Goal: Transaction & Acquisition: Purchase product/service

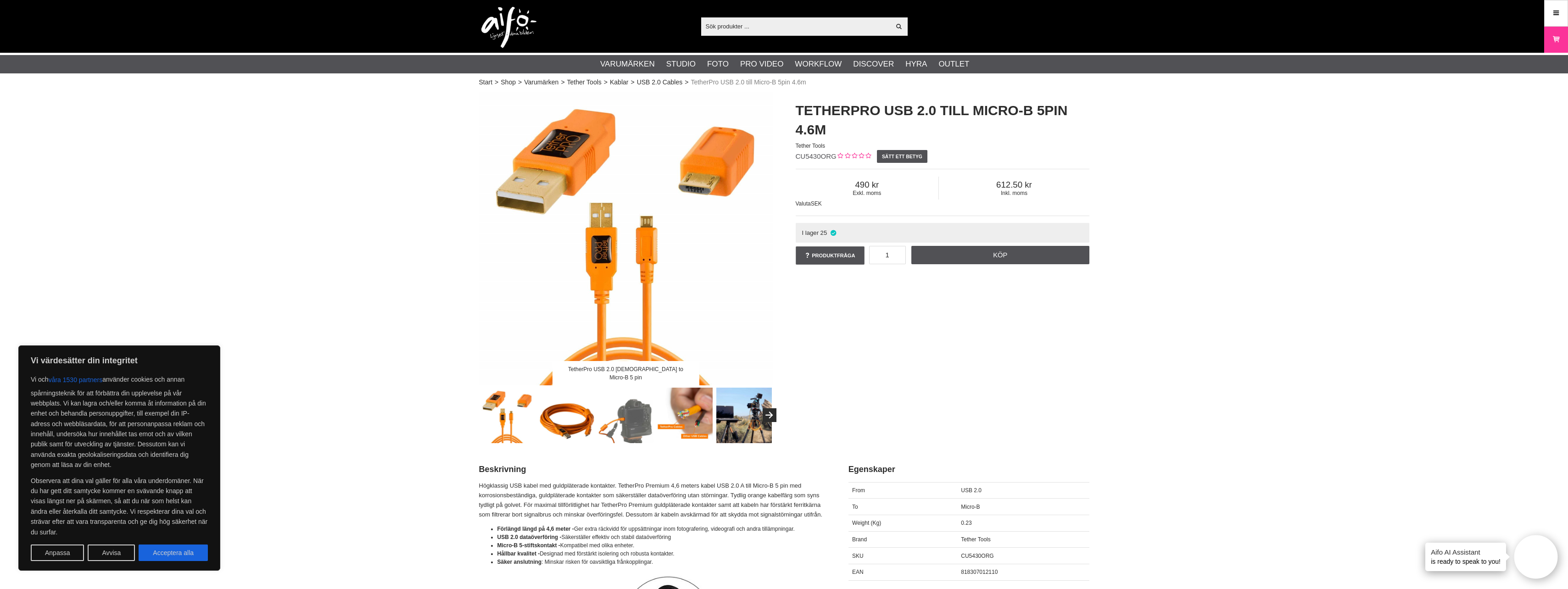
click at [587, 422] on img at bounding box center [566, 415] width 55 height 55
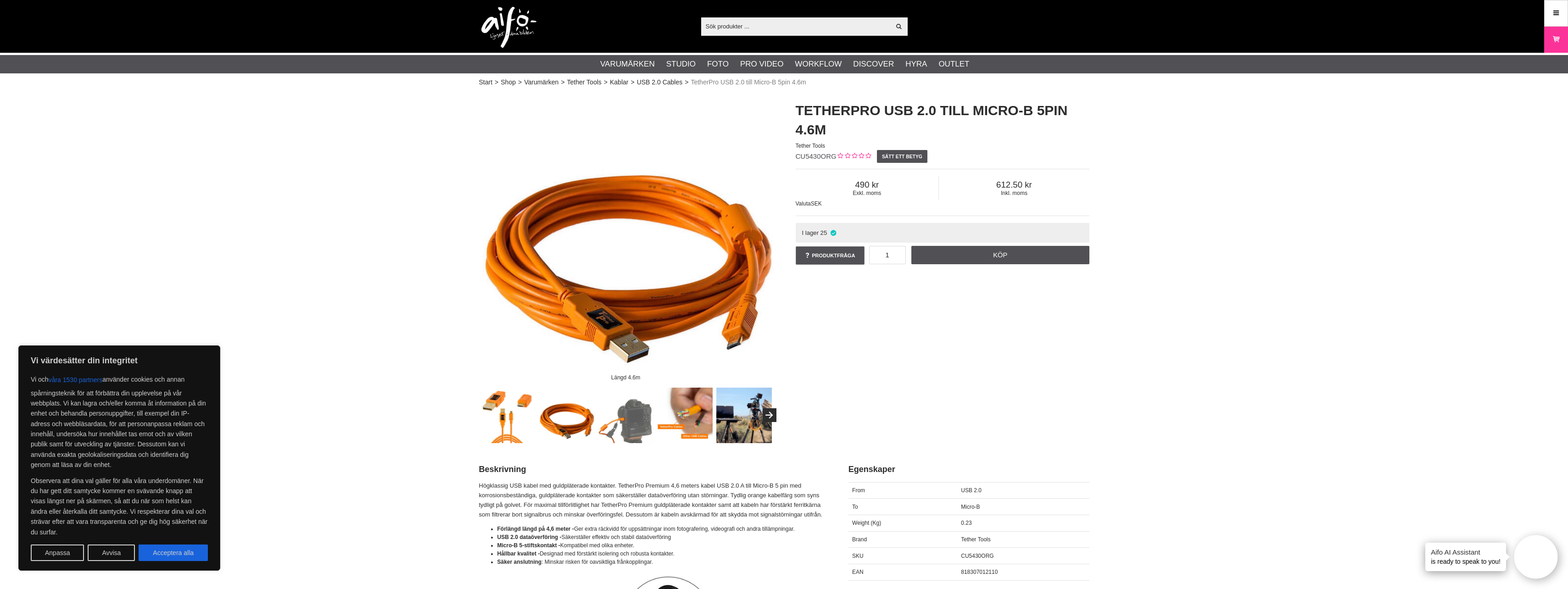
click at [513, 420] on img at bounding box center [507, 415] width 55 height 55
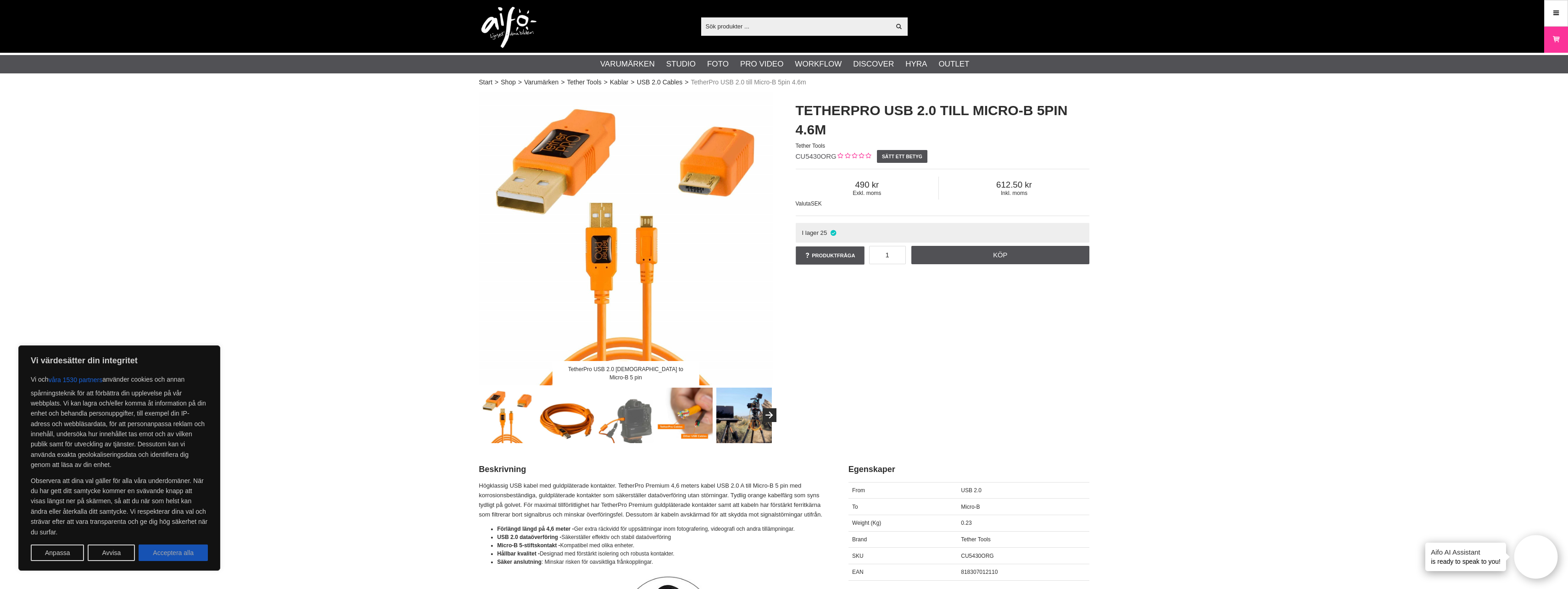
click at [164, 556] on button "Acceptera alla" at bounding box center [173, 552] width 69 height 16
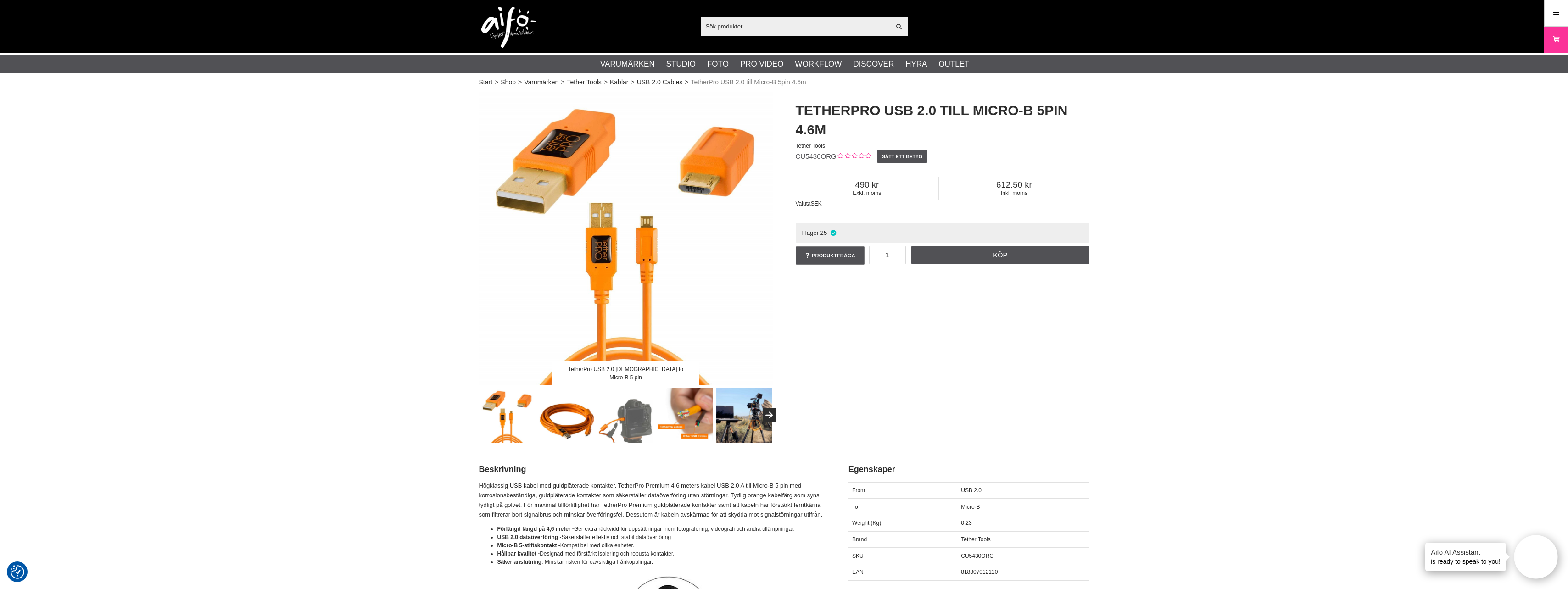
checkbox input "true"
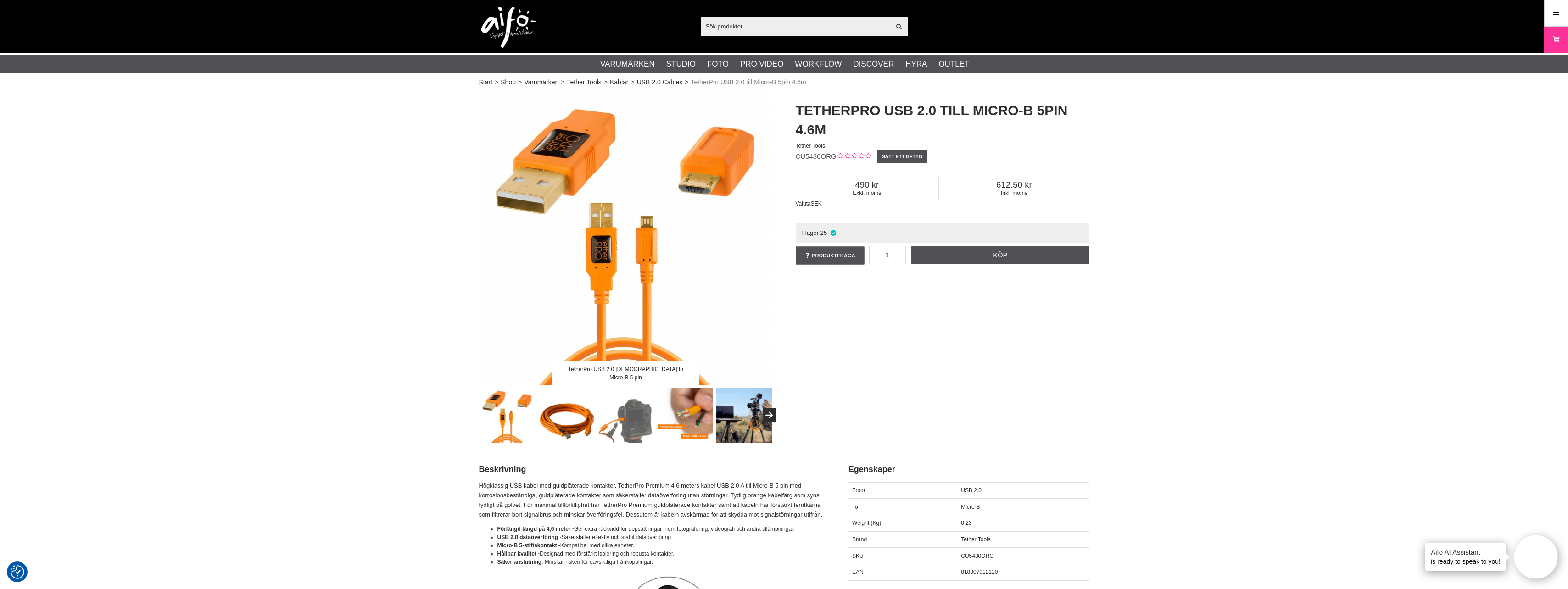
click at [605, 427] on img at bounding box center [625, 415] width 55 height 55
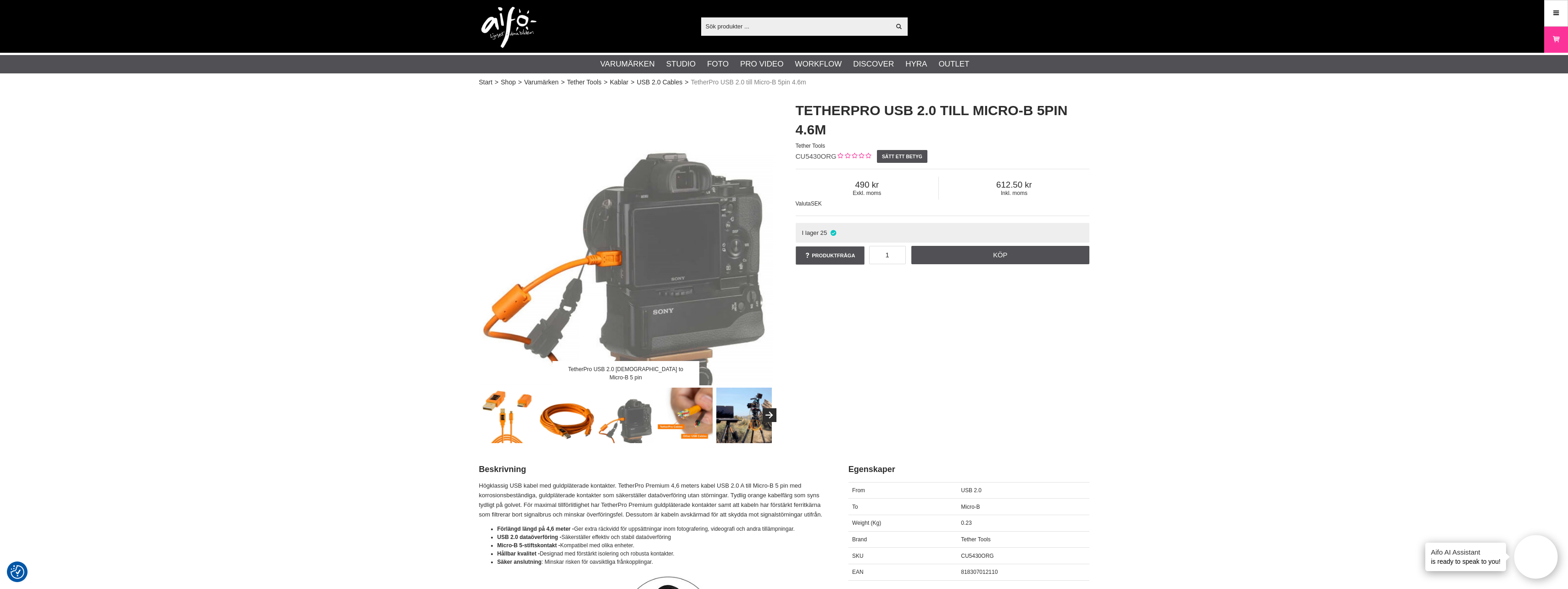
click at [642, 425] on img at bounding box center [625, 415] width 55 height 55
click at [670, 428] on img at bounding box center [685, 415] width 55 height 55
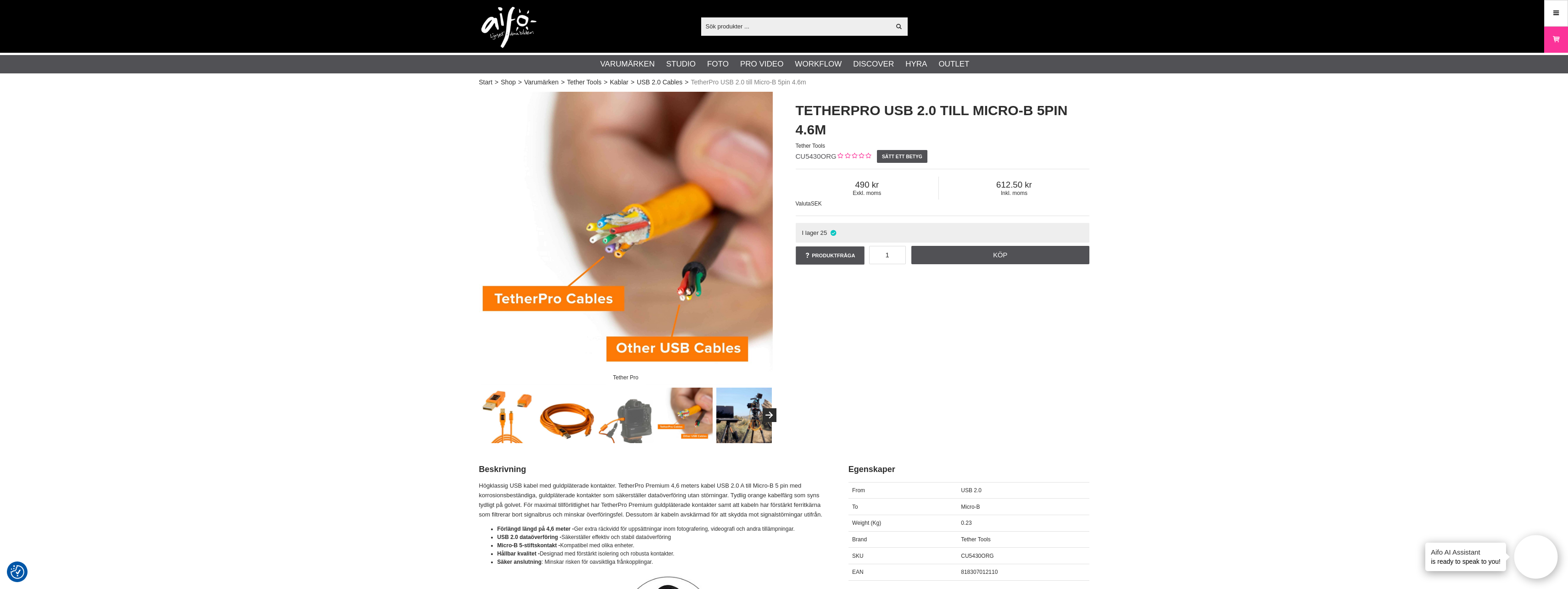
click at [726, 420] on img at bounding box center [744, 415] width 55 height 55
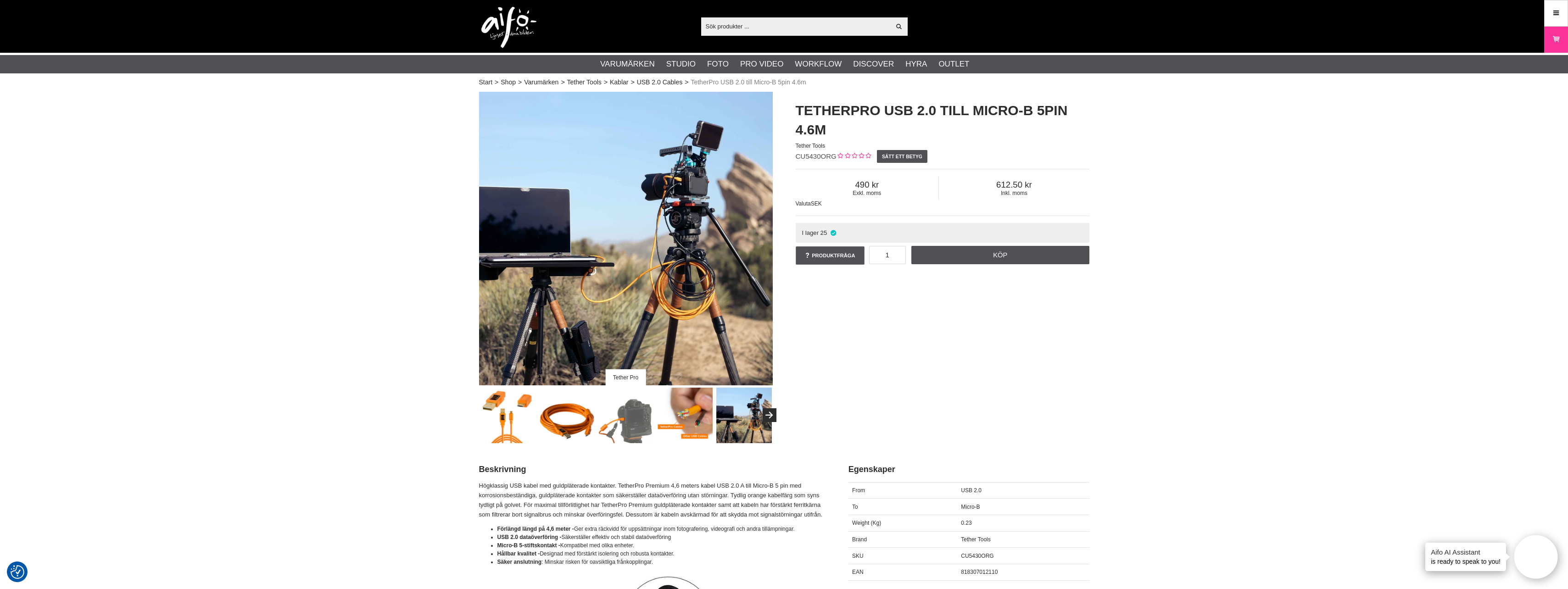
drag, startPoint x: 508, startPoint y: 424, endPoint x: 473, endPoint y: 420, distance: 35.2
click at [508, 424] on img at bounding box center [507, 415] width 55 height 55
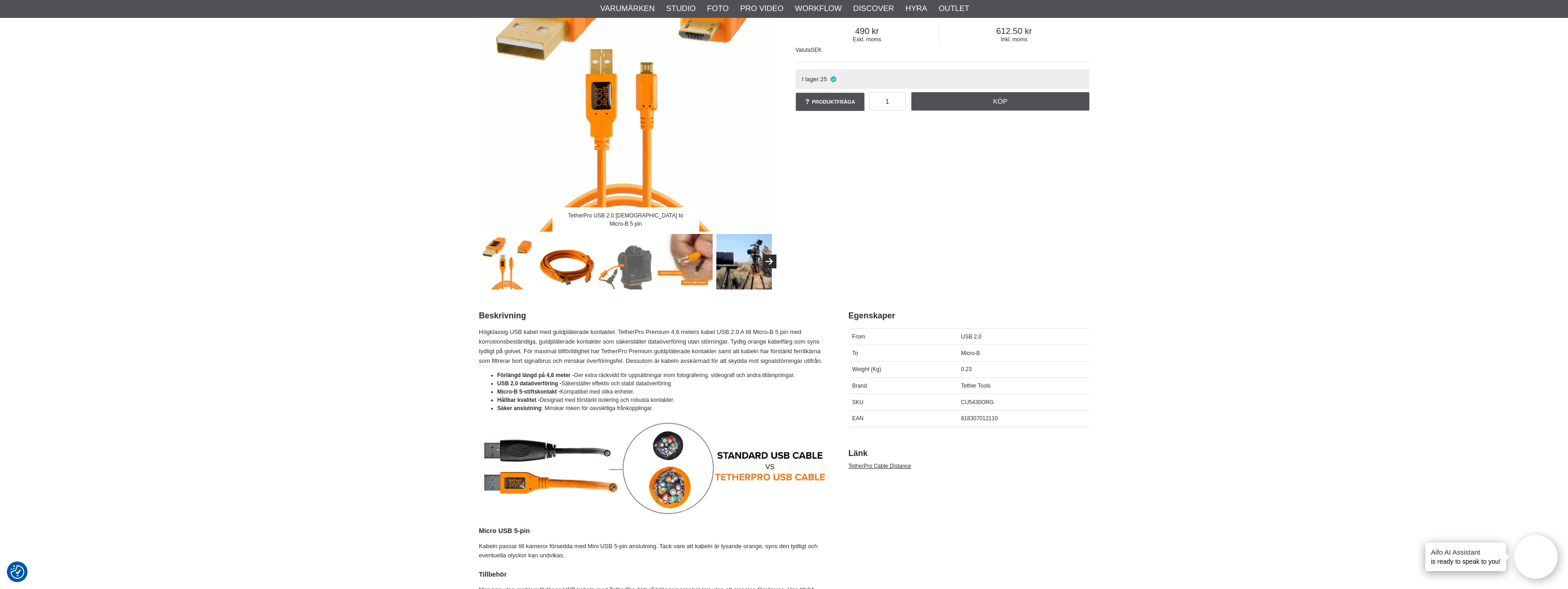
scroll to position [184, 0]
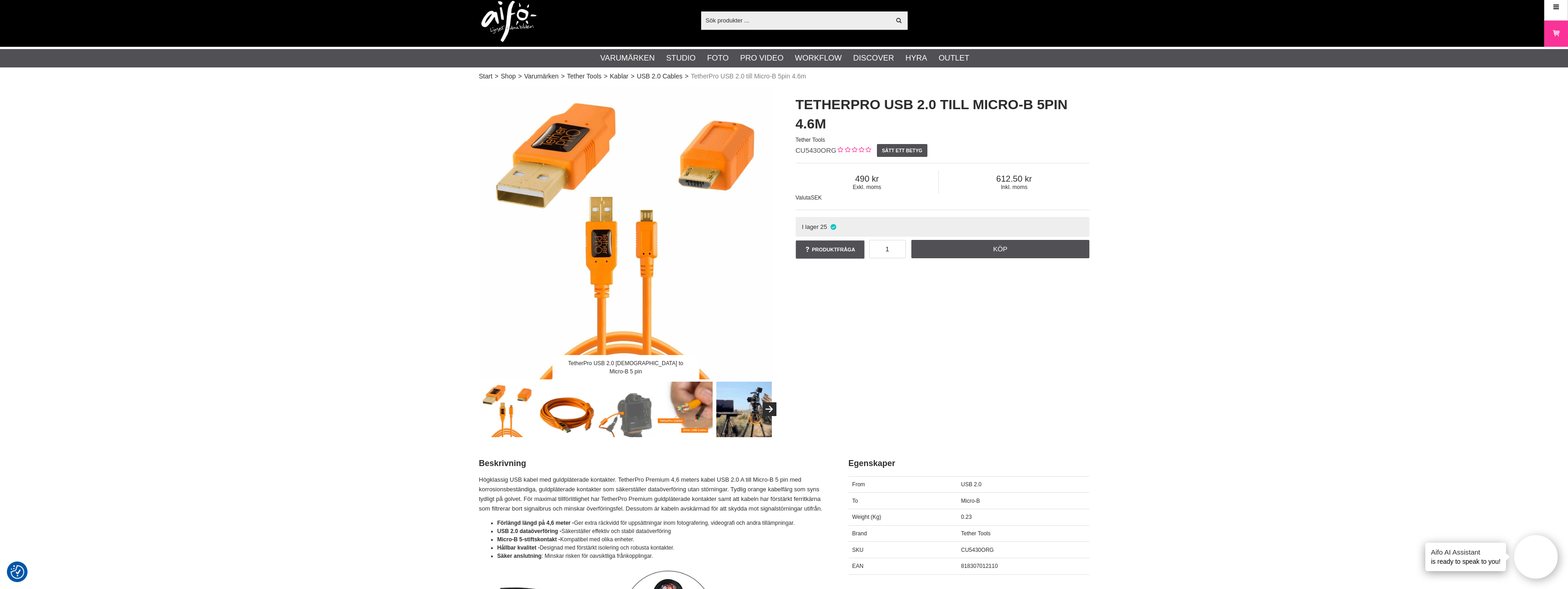
scroll to position [0, 0]
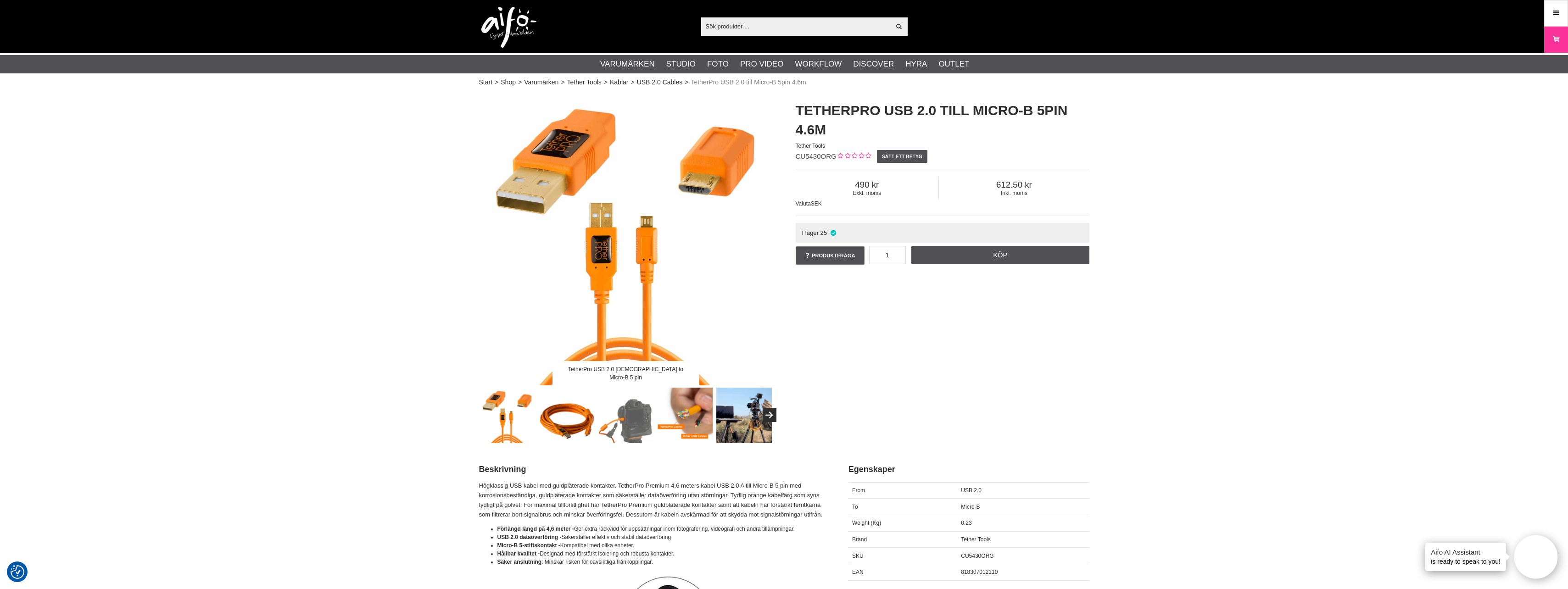
click at [581, 422] on img at bounding box center [566, 415] width 55 height 55
click at [849, 262] on link "Produktfråga" at bounding box center [830, 256] width 69 height 18
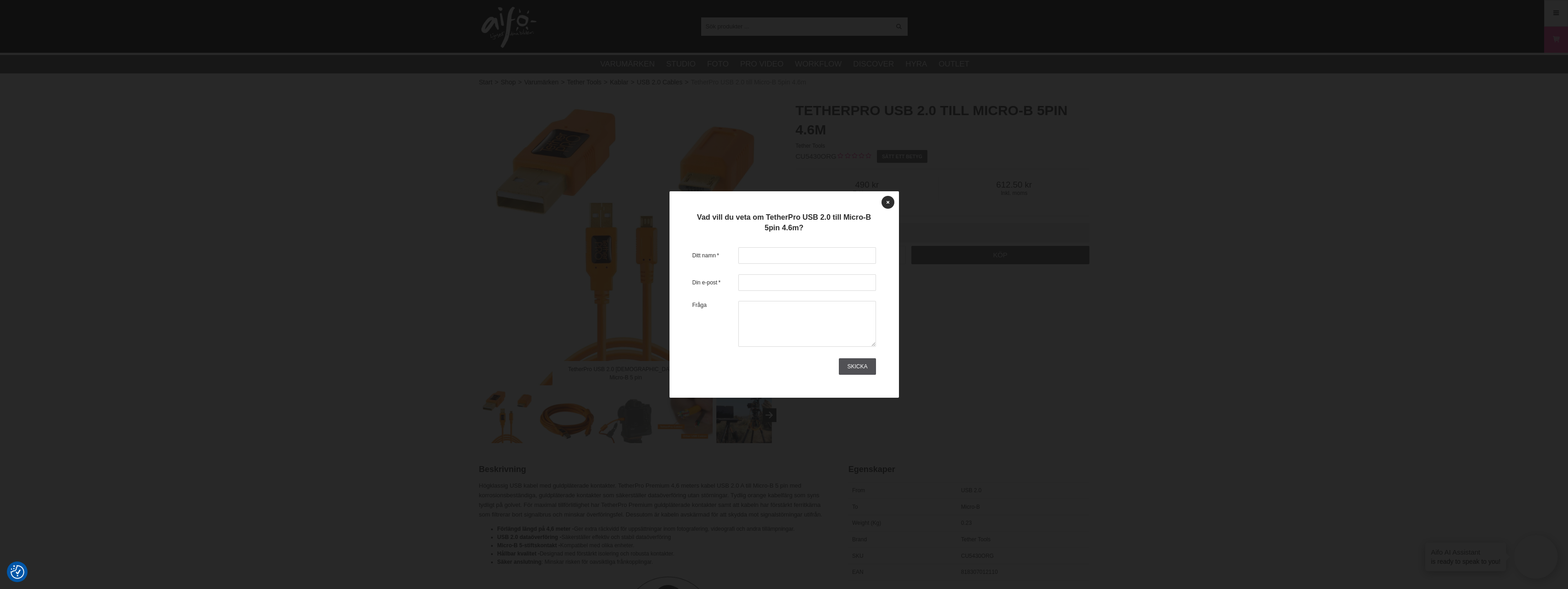
click at [1038, 279] on div at bounding box center [784, 294] width 1568 height 589
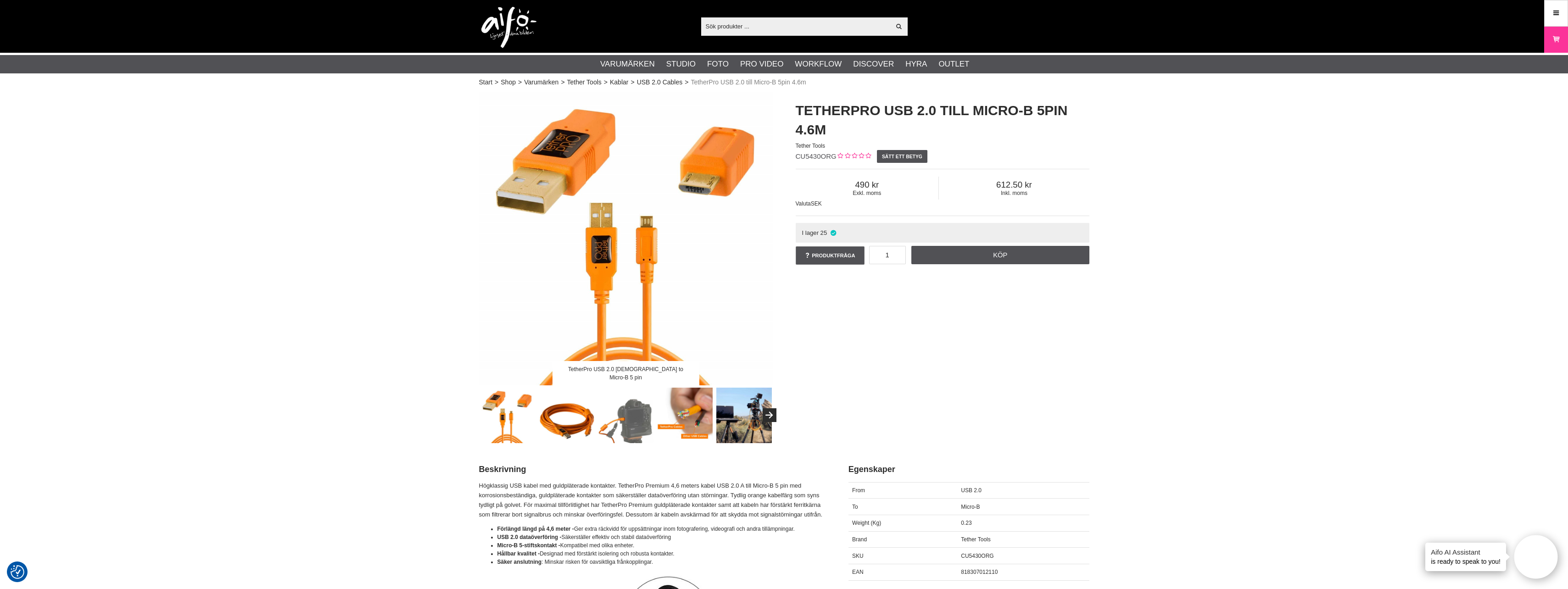
click at [575, 433] on img at bounding box center [566, 415] width 55 height 55
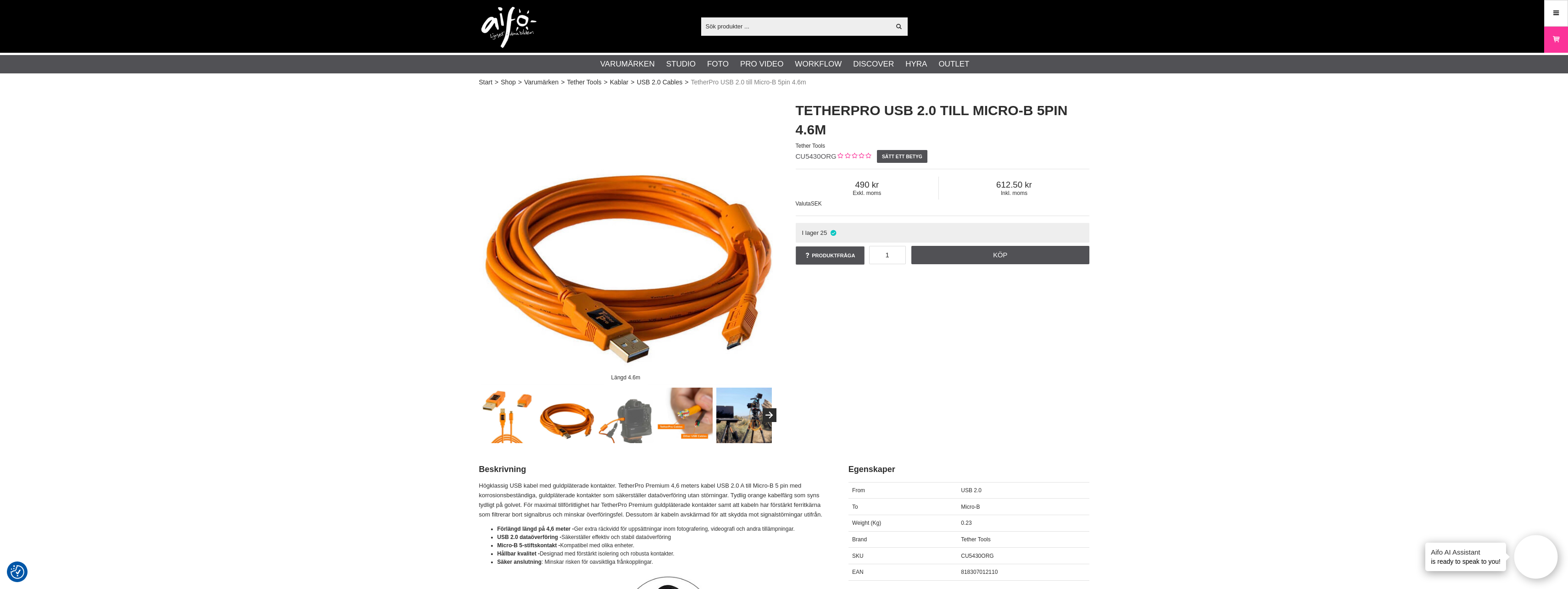
click at [505, 415] on img at bounding box center [507, 415] width 55 height 55
